Goal: Information Seeking & Learning: Learn about a topic

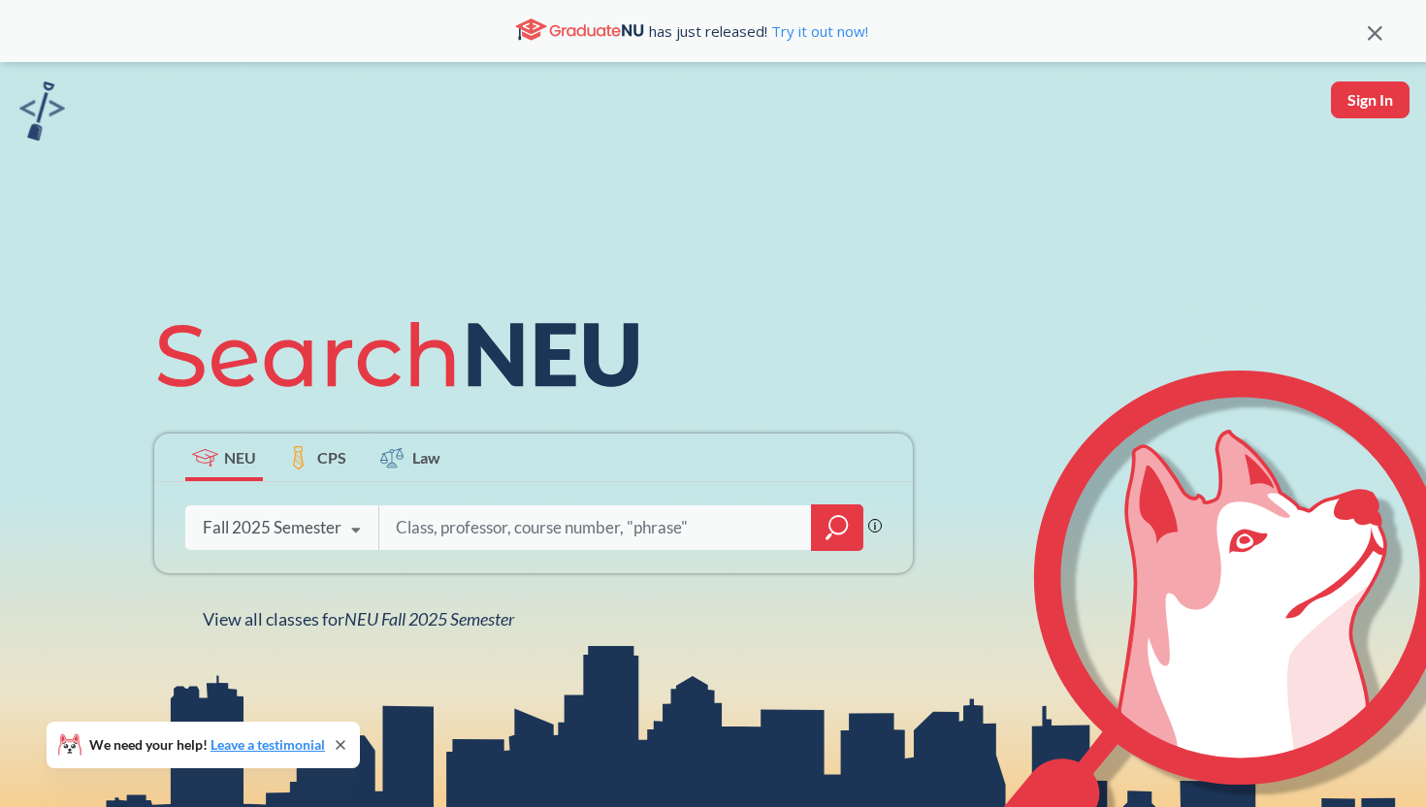
click at [486, 537] on input "search" at bounding box center [596, 527] width 404 height 41
type input "cs 5010"
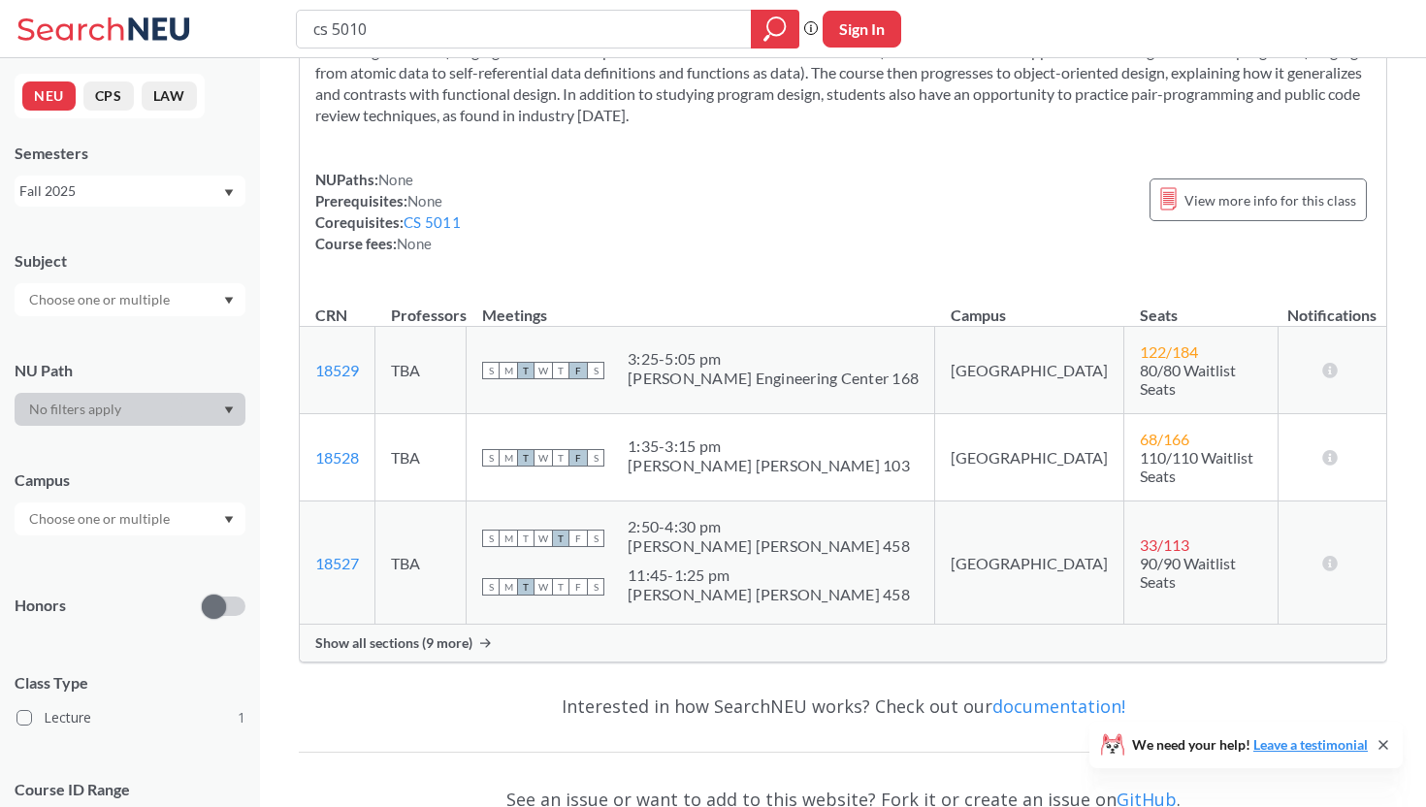
scroll to position [141, 0]
click at [396, 632] on span "Show all sections (9 more)" at bounding box center [393, 640] width 157 height 17
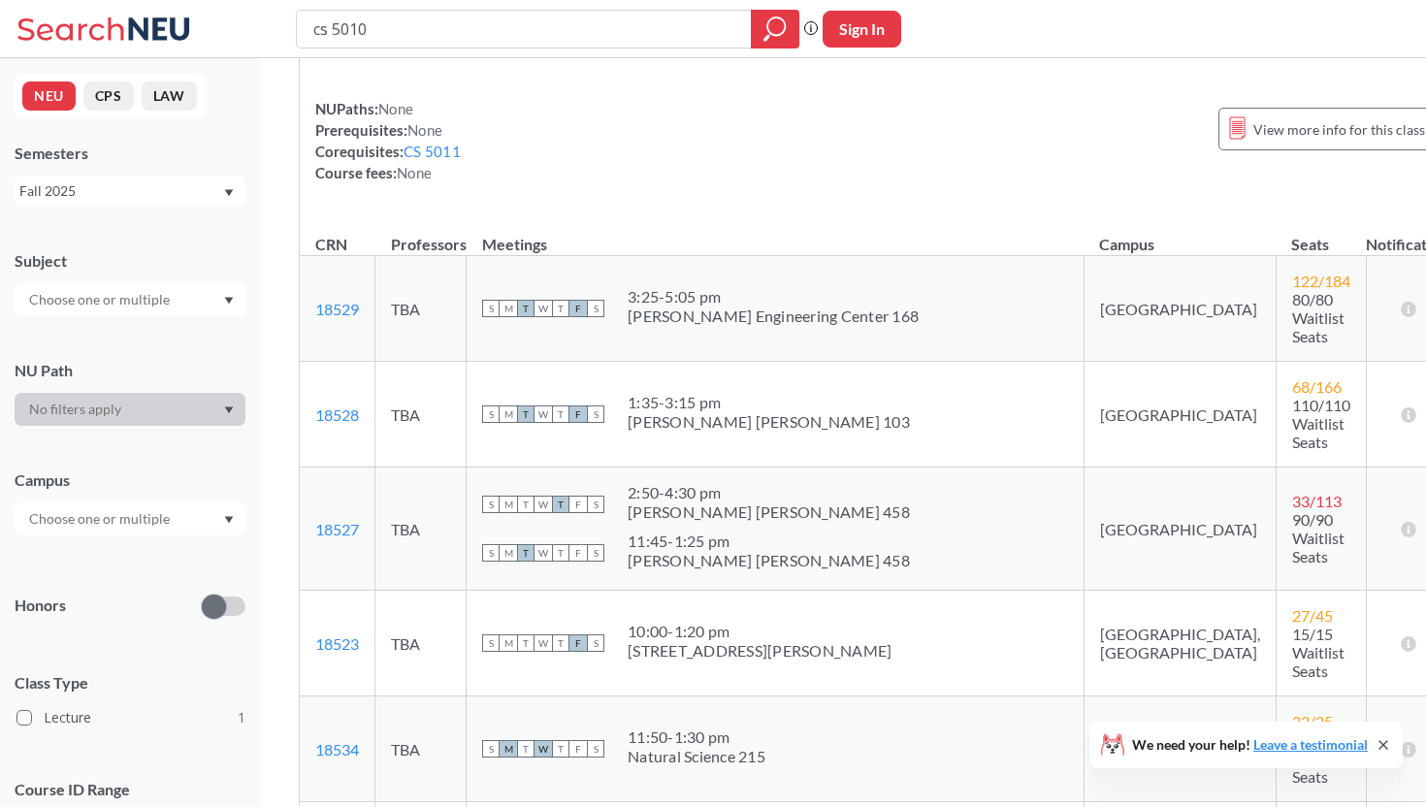
scroll to position [197, 0]
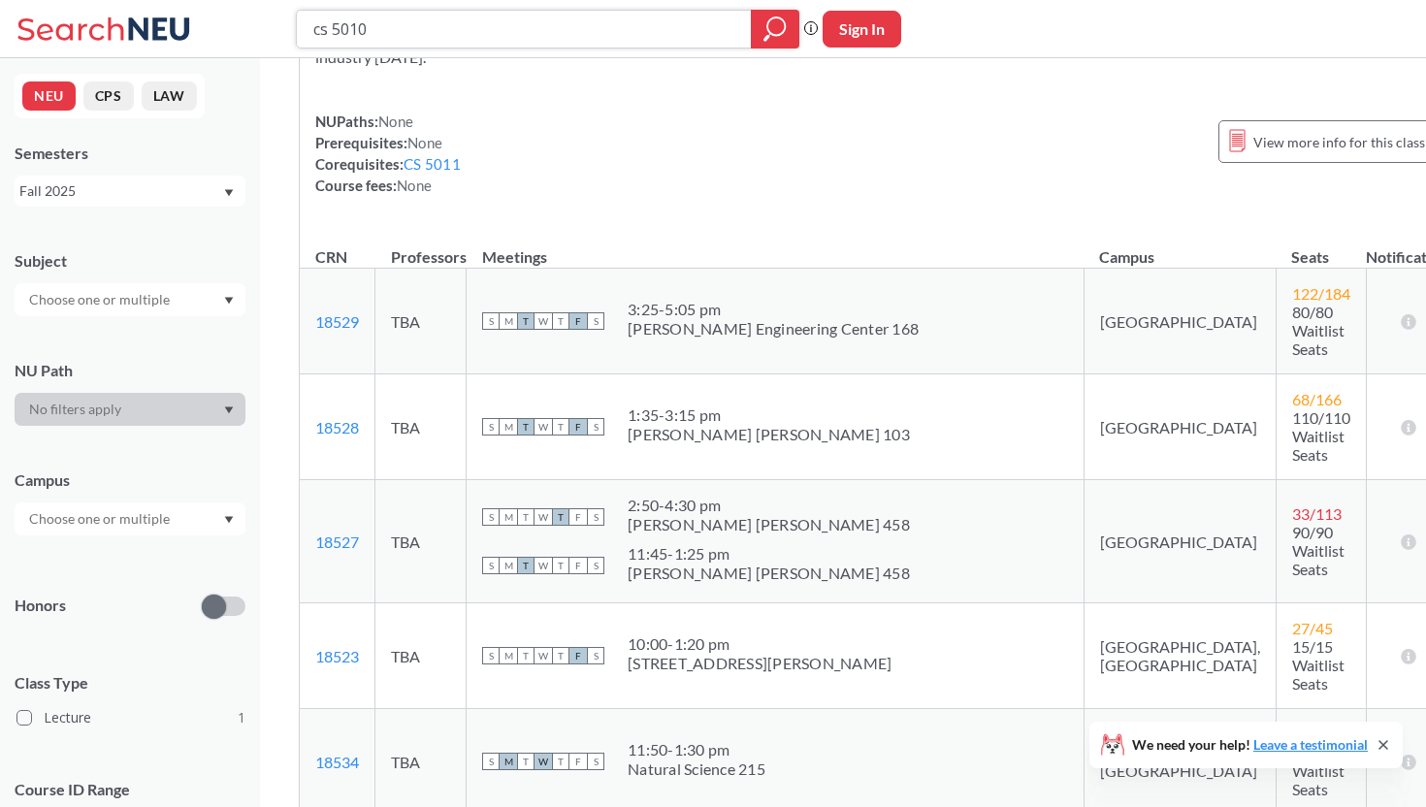
click at [502, 20] on input "cs 5010" at bounding box center [524, 29] width 426 height 33
type input "cs 5002"
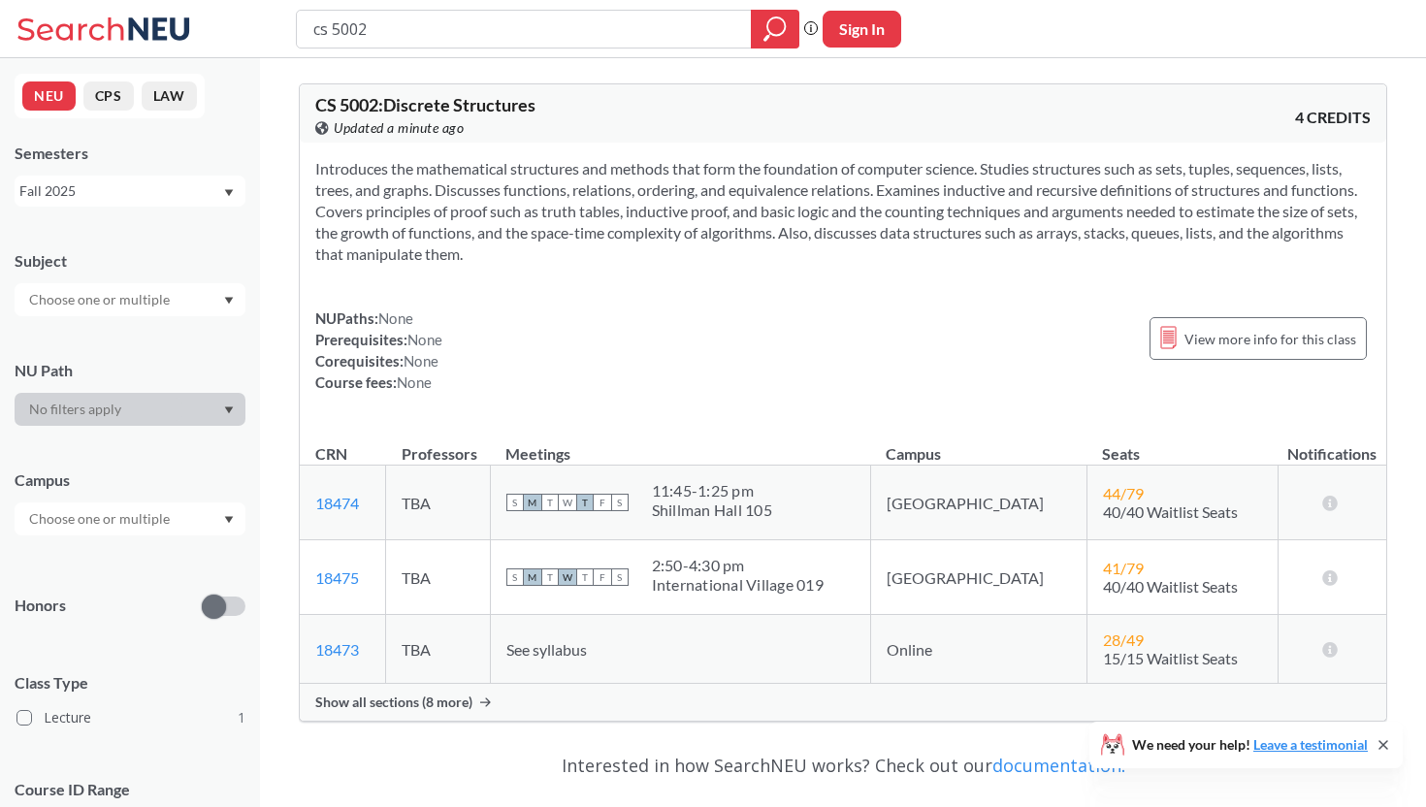
click at [412, 702] on span "Show all sections (8 more)" at bounding box center [393, 702] width 157 height 17
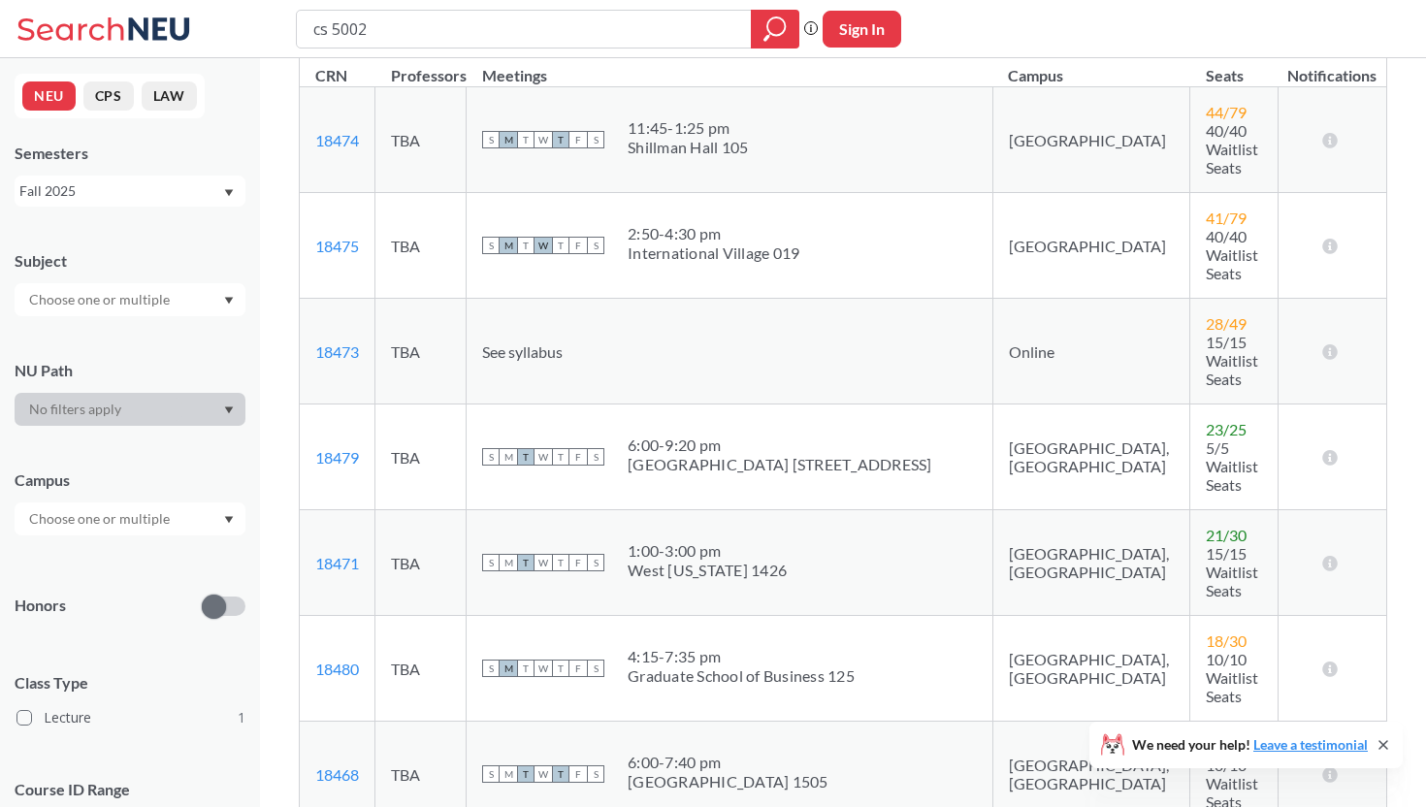
scroll to position [386, 0]
